Goal: Task Accomplishment & Management: Manage account settings

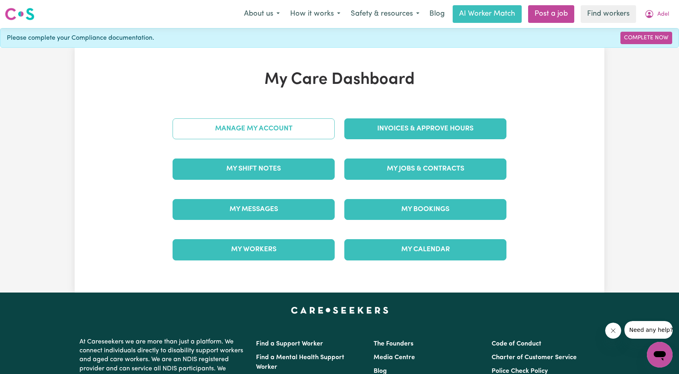
click at [288, 122] on link "Manage My Account" at bounding box center [253, 128] width 162 height 21
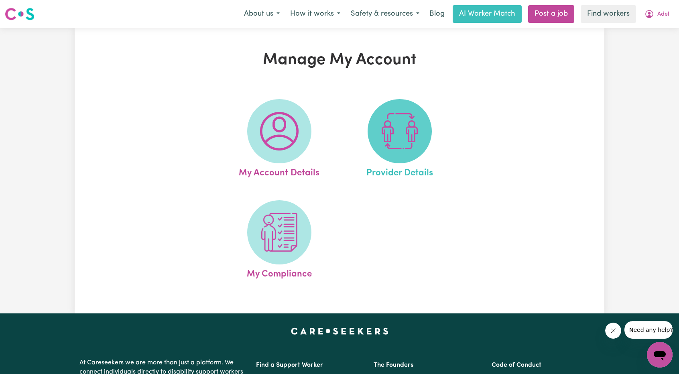
click at [404, 140] on img at bounding box center [399, 131] width 39 height 39
select select "NDIS_FUNDING_PLAN_MANAGED"
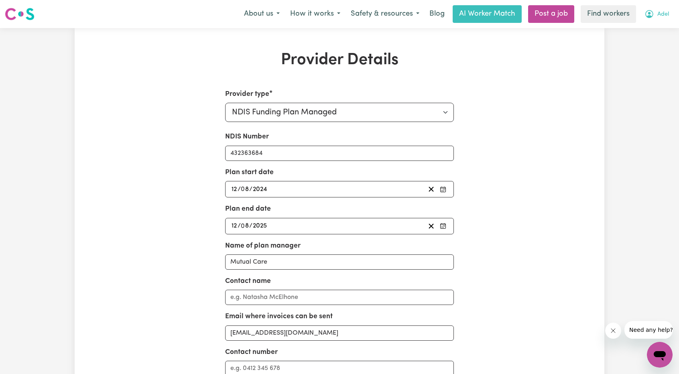
click at [649, 15] on icon "My Account" at bounding box center [649, 13] width 2 height 3
click at [631, 47] on link "Logout" at bounding box center [641, 46] width 63 height 15
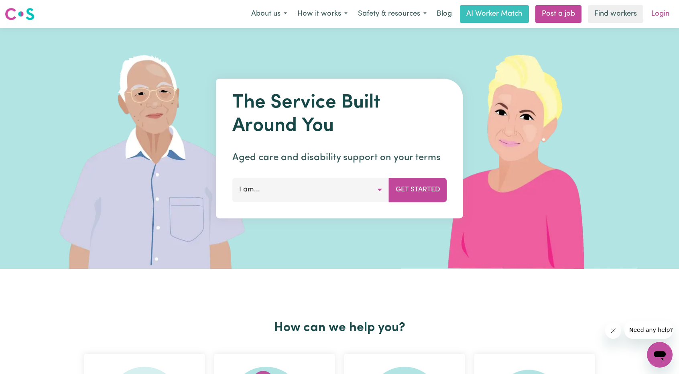
click at [659, 21] on link "Login" at bounding box center [660, 14] width 28 height 18
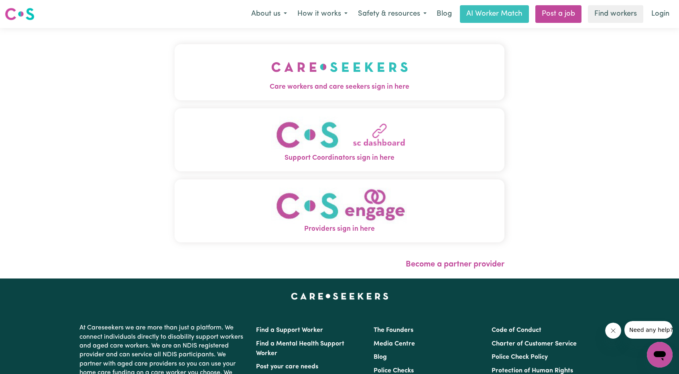
click at [276, 55] on img "Care workers and care seekers sign in here" at bounding box center [339, 67] width 137 height 30
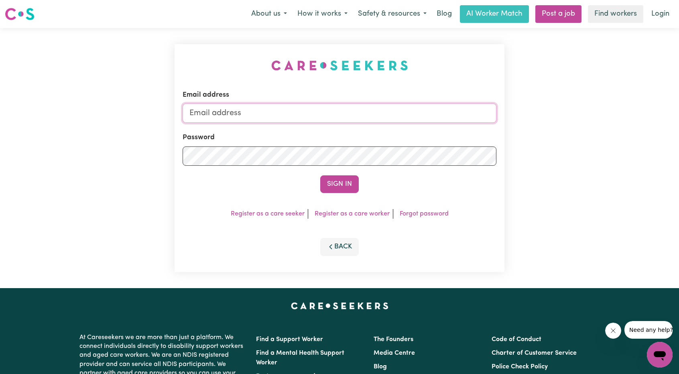
click at [332, 111] on input "Email address" at bounding box center [339, 112] width 314 height 19
click at [404, 149] on form "Email address [EMAIL_ADDRESS][PERSON_NAME][DOMAIN_NAME] Password Sign In" at bounding box center [339, 141] width 314 height 103
type input "superuser~[EMAIL_ADDRESS][DOMAIN_NAME]"
click at [336, 182] on button "Sign In" at bounding box center [339, 184] width 39 height 18
